Goal: Task Accomplishment & Management: Use online tool/utility

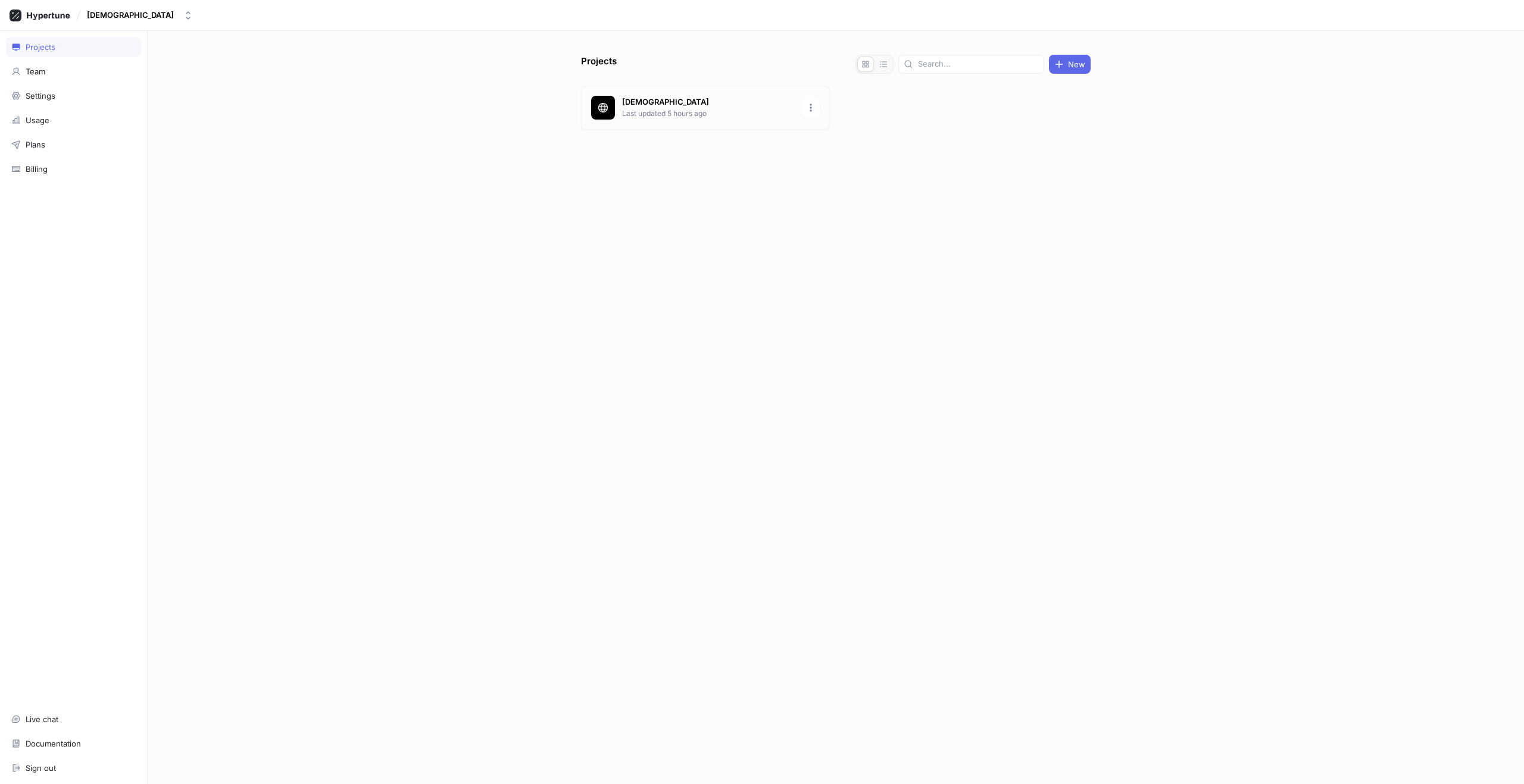
click at [630, 111] on p "Last updated 5 hours ago" at bounding box center [708, 114] width 173 height 11
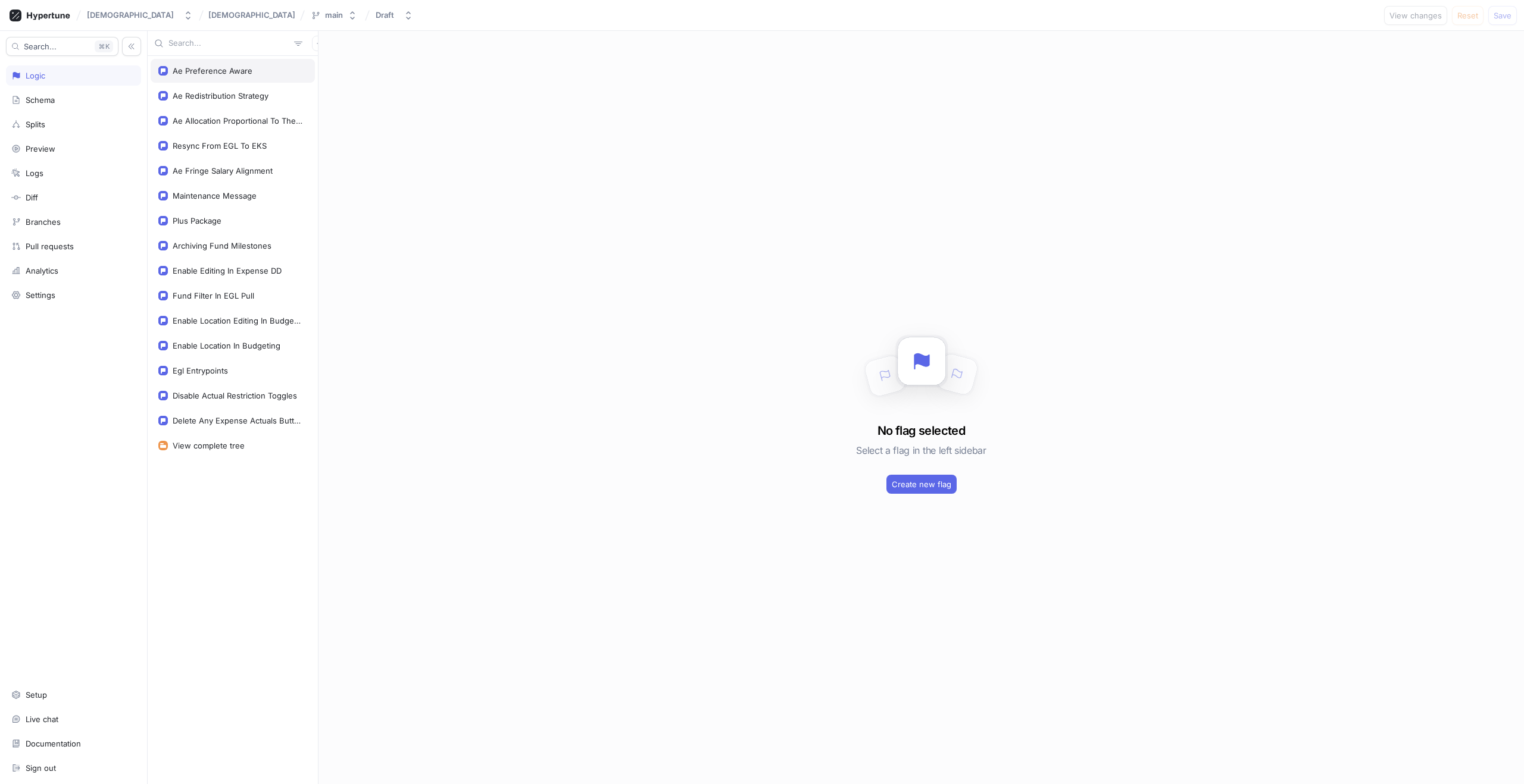
click at [243, 76] on div "Ae Preference Aware" at bounding box center [233, 70] width 164 height 24
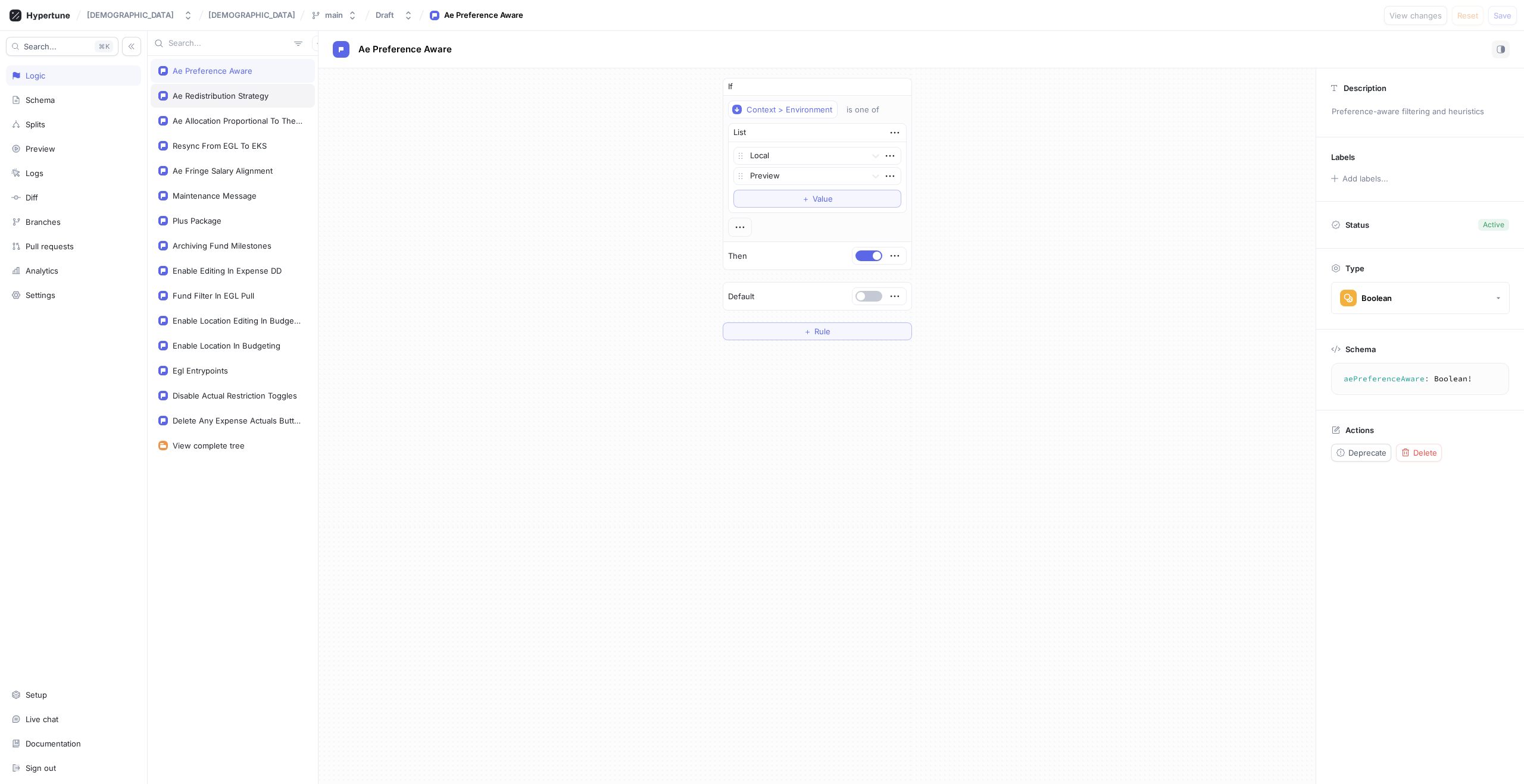
click at [246, 87] on div "Ae Redistribution Strategy" at bounding box center [233, 95] width 164 height 24
type textarea "aeRedistributionStrategy: AeRedistributionStrategy!"
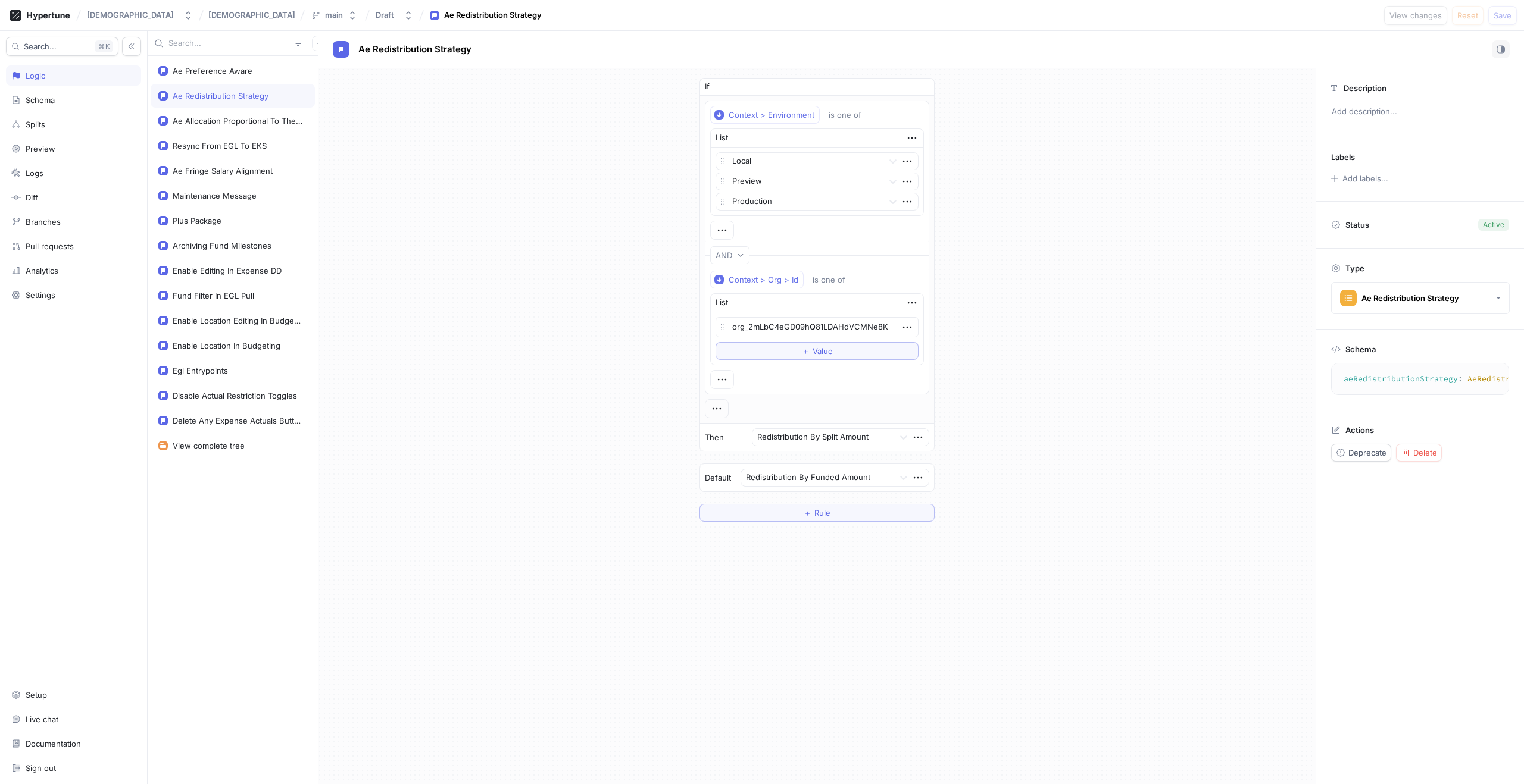
click at [437, 318] on div "If Context > Environment is one of List Local Preview Production To pick up a d…" at bounding box center [817, 300] width 997 height 463
click at [815, 325] on textarea "org_2mLbC4eGD09hQ81LDAHdVCMNe8K" at bounding box center [817, 327] width 203 height 20
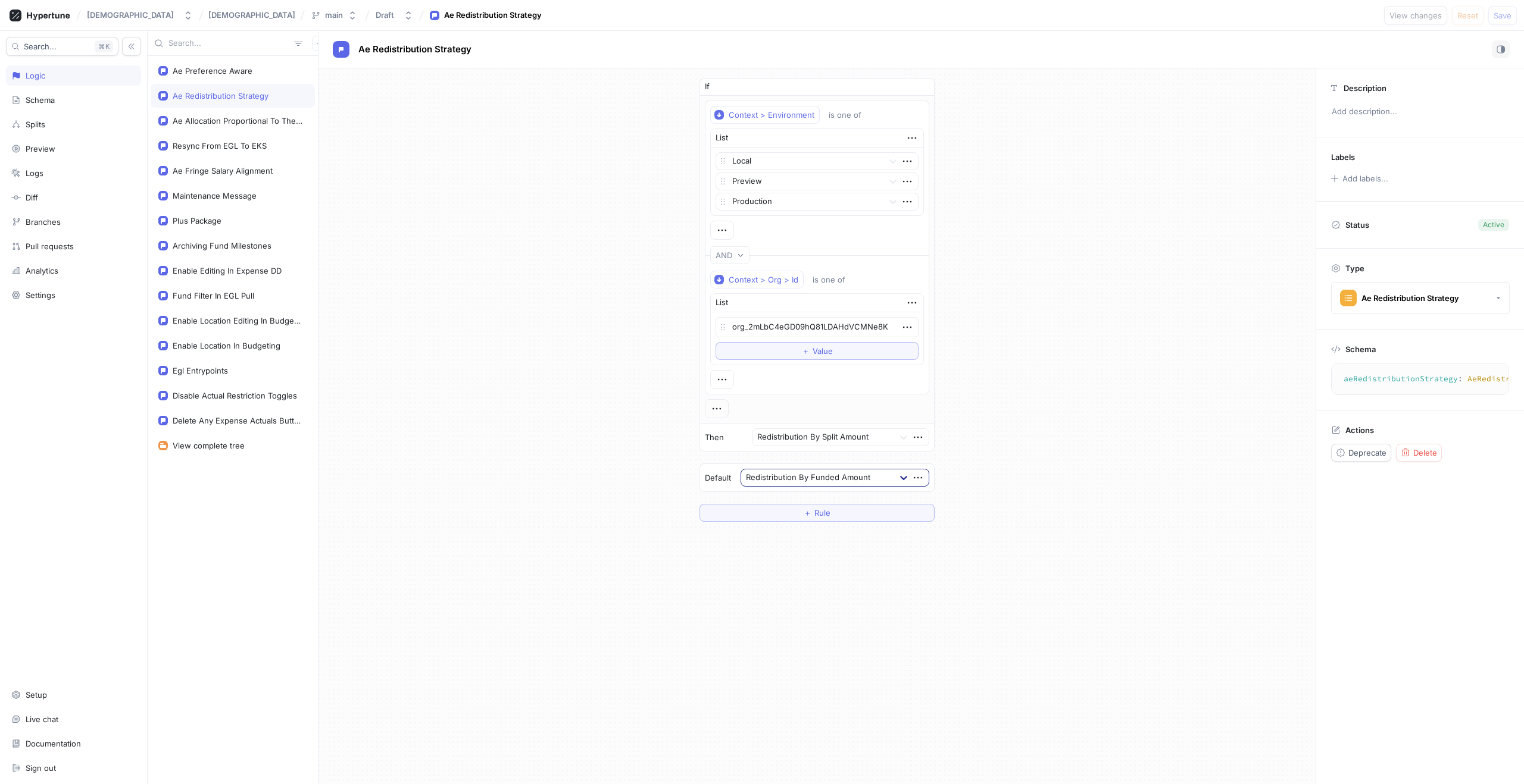
type textarea "x"
click at [905, 476] on icon at bounding box center [903, 477] width 12 height 12
click at [1043, 437] on div "If Context > Environment is one of List Local Preview Production To pick up a d…" at bounding box center [817, 300] width 997 height 463
